Goal: Task Accomplishment & Management: Use online tool/utility

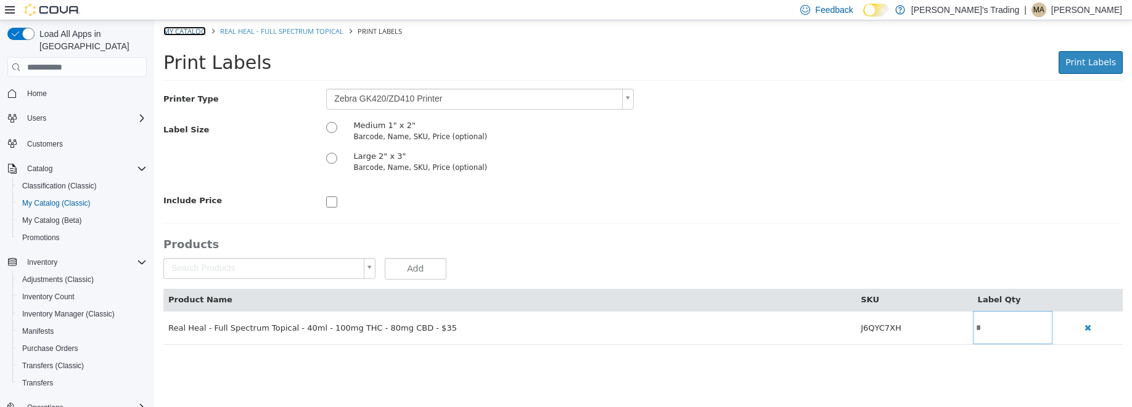
click at [184, 29] on link "My Catalog" at bounding box center [184, 31] width 43 height 9
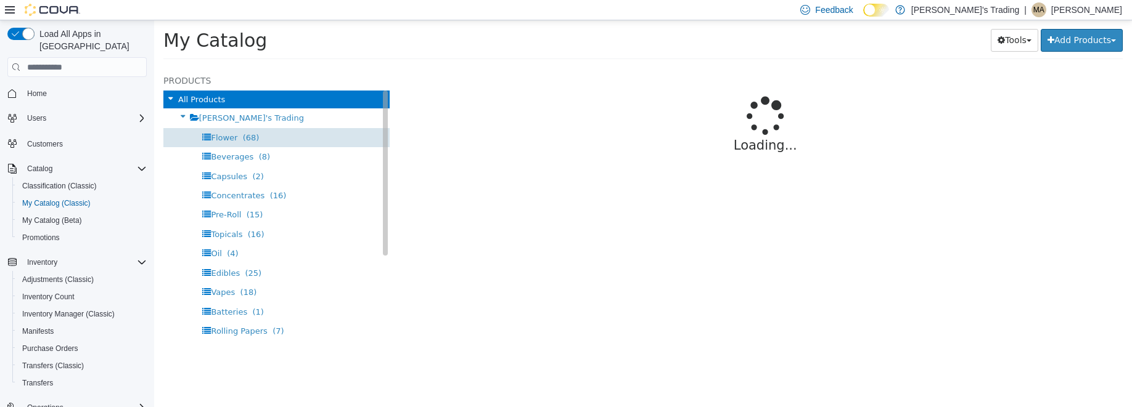
select select "**********"
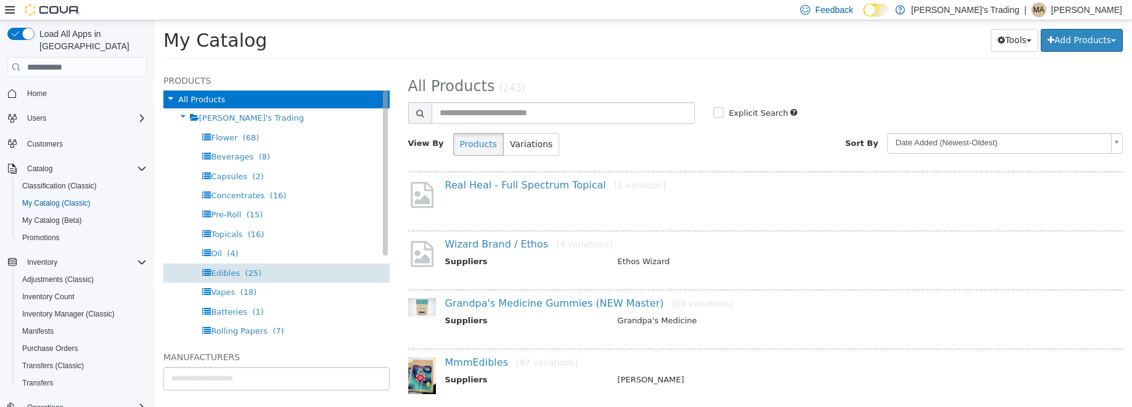
click at [223, 273] on span "Edibles" at bounding box center [225, 273] width 29 height 9
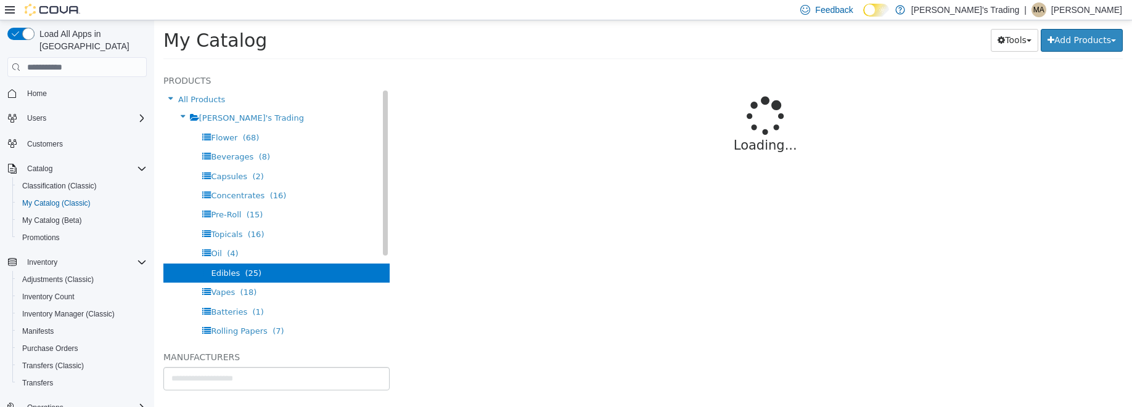
select select "**********"
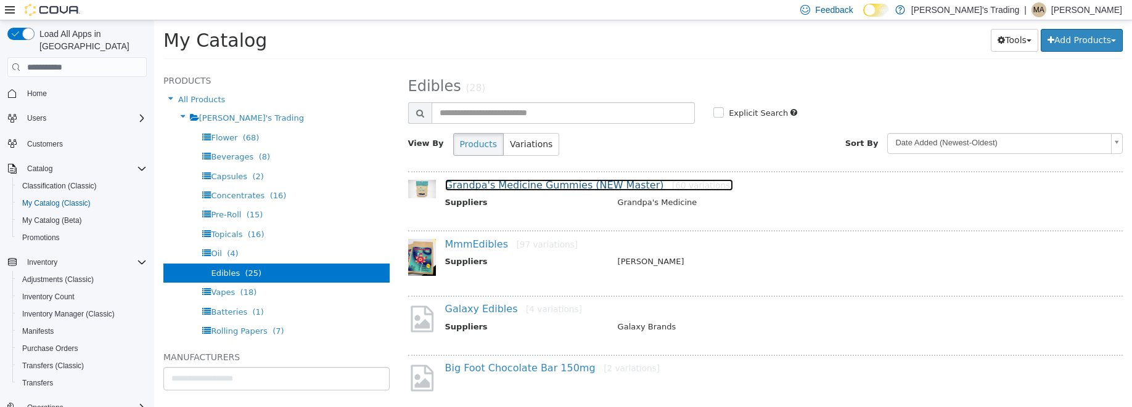
click at [531, 186] on link "Grandpa's Medicine Gummies (NEW Master) [60 variations]" at bounding box center [589, 185] width 288 height 12
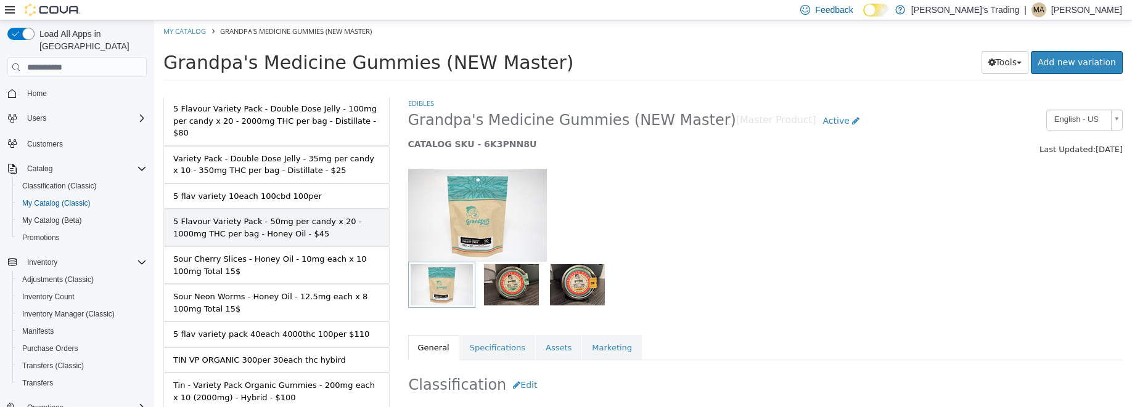
scroll to position [333, 0]
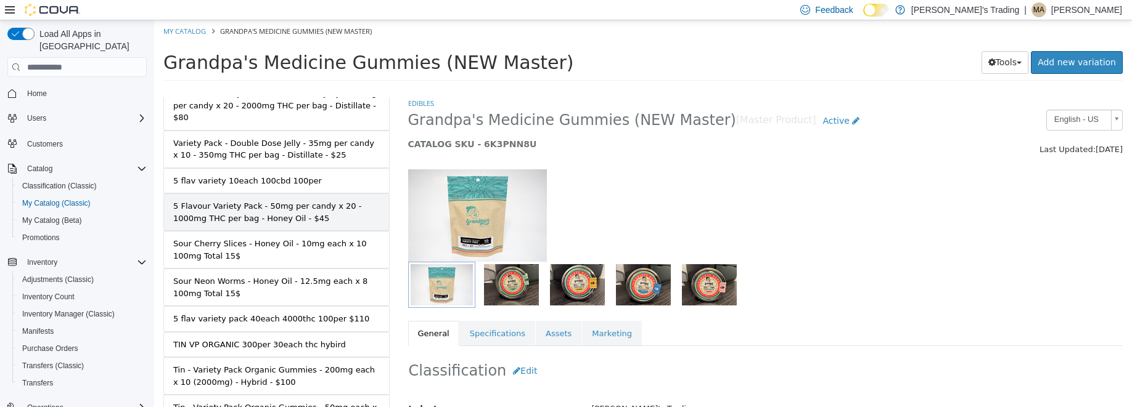
click at [314, 203] on div "5 Flavour Variety Pack - 50mg per candy x 20 - 1000mg THC per bag - Honey Oil -…" at bounding box center [276, 212] width 206 height 24
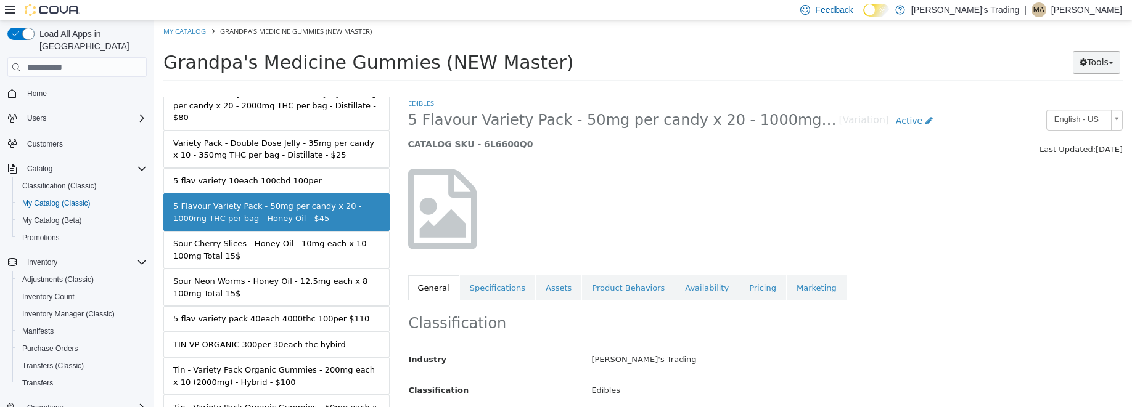
click at [1095, 57] on button "Tools" at bounding box center [1096, 62] width 47 height 23
click at [1067, 99] on link "Print Labels" at bounding box center [1070, 104] width 97 height 17
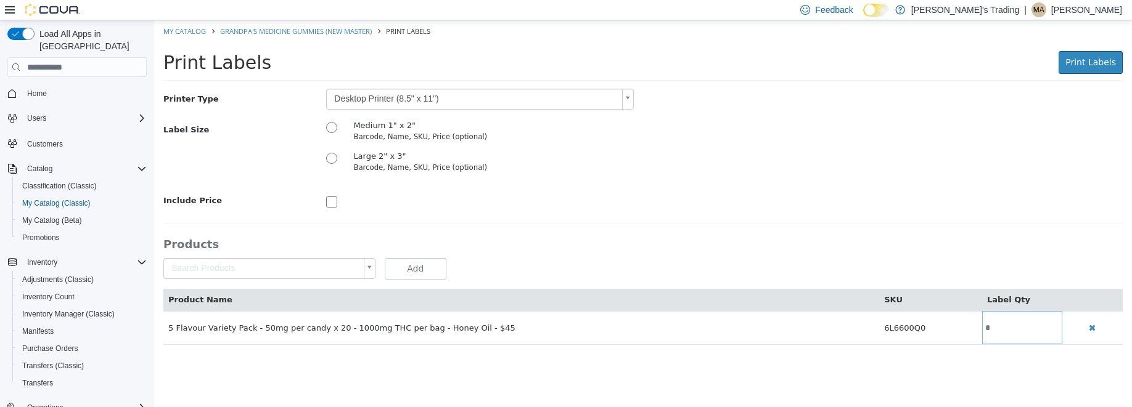
click at [554, 92] on body "Saving Bulk Changes... × The new products has been created successfully. My Cat…" at bounding box center [643, 189] width 978 height 338
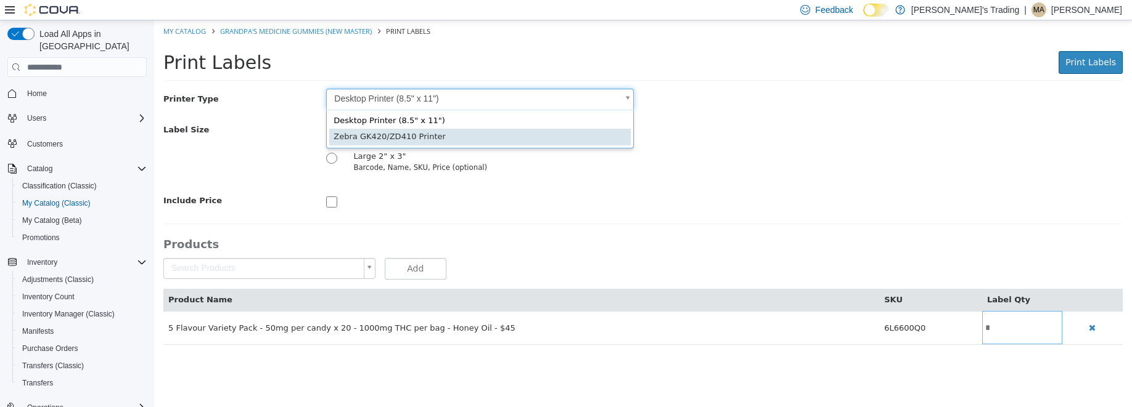
scroll to position [0, 8]
type input "*"
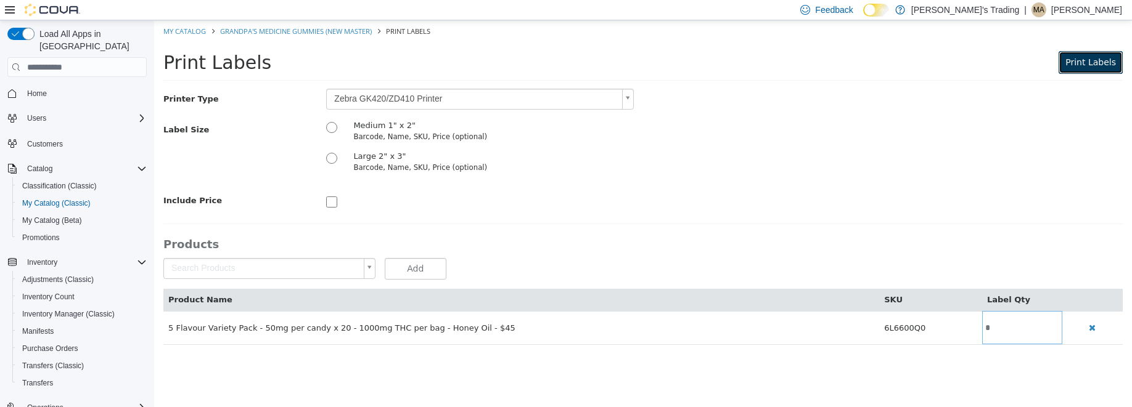
click at [1081, 60] on span "Print Labels" at bounding box center [1090, 62] width 51 height 10
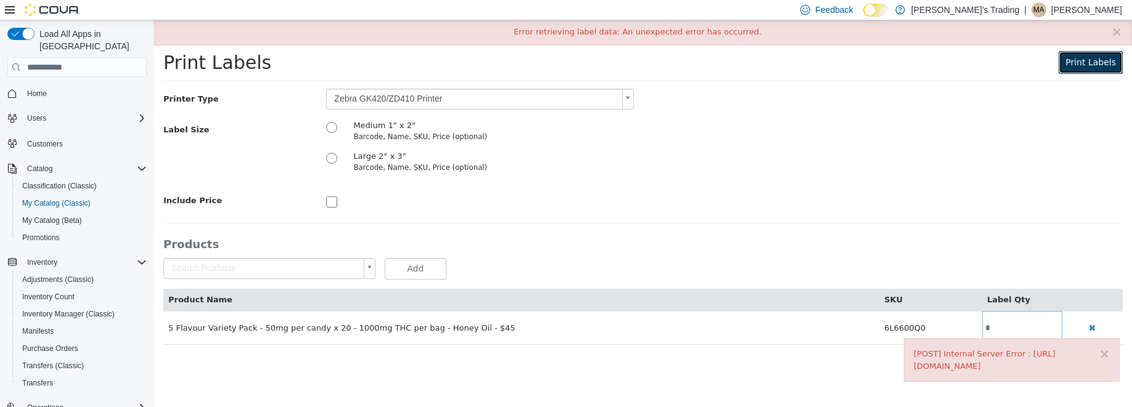
click at [1081, 58] on span "Print Labels" at bounding box center [1090, 62] width 51 height 10
